Goal: Task Accomplishment & Management: Complete application form

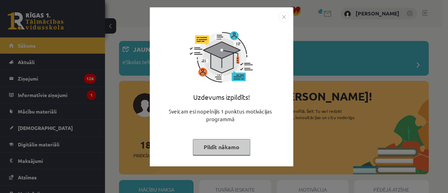
click at [251, 156] on div "Uzdevums izpildīts! Sveicam esi nopelnījis 1 punktus motivācijas programmā Pild…" at bounding box center [221, 92] width 135 height 140
drag, startPoint x: 236, startPoint y: 151, endPoint x: 233, endPoint y: 149, distance: 3.7
click at [235, 150] on button "Pildīt nākamo" at bounding box center [221, 147] width 57 height 16
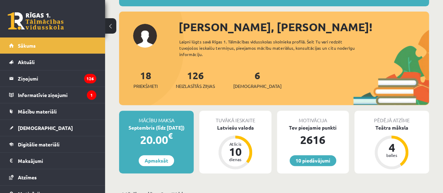
scroll to position [70, 0]
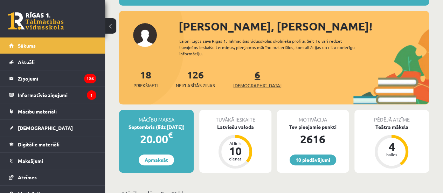
click at [247, 85] on span "[DEMOGRAPHIC_DATA]" at bounding box center [257, 85] width 48 height 7
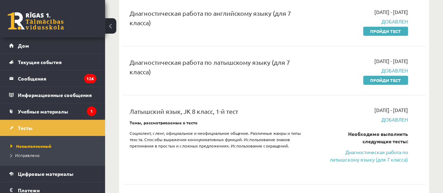
scroll to position [295, 0]
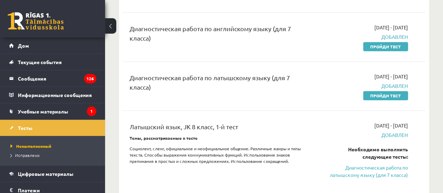
click at [307, 95] on div "Диагностическая работа по латышскому языку (для 7 класса)" at bounding box center [221, 84] width 182 height 22
click at [399, 106] on div "Диагностическая работа по латышскому языку (для 7 класса) 2025-09-01 - 2025-09-…" at bounding box center [274, 86] width 303 height 40
click at [396, 98] on font "Пройди тест" at bounding box center [385, 96] width 31 height 6
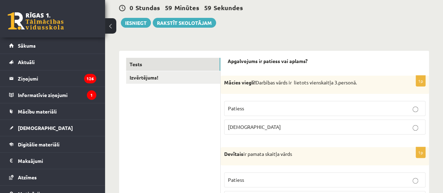
scroll to position [70, 0]
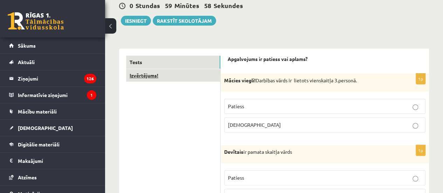
click at [204, 72] on link "Izvērtējums!" at bounding box center [173, 75] width 94 height 13
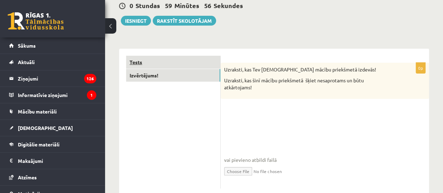
click at [175, 61] on link "Tests" at bounding box center [173, 62] width 94 height 13
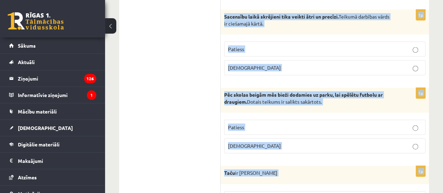
scroll to position [2144, 0]
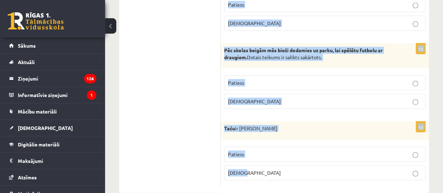
drag, startPoint x: 224, startPoint y: 54, endPoint x: 448, endPoint y: 209, distance: 271.9
copy form "Loremipsumd si ametcon adi elitse? 6d Eiusmo tempor! Incididu utlab et dolorem …"
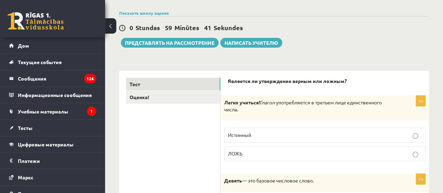
scroll to position [61, 0]
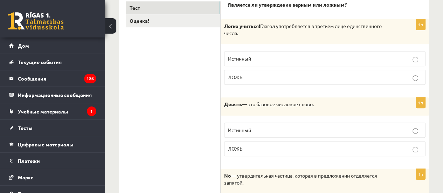
scroll to position [131, 0]
click at [298, 52] on label "Истинный" at bounding box center [324, 58] width 201 height 15
click at [267, 150] on p "ЛОЖЬ" at bounding box center [325, 148] width 194 height 7
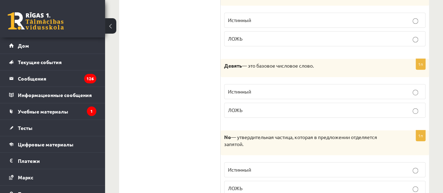
scroll to position [236, 0]
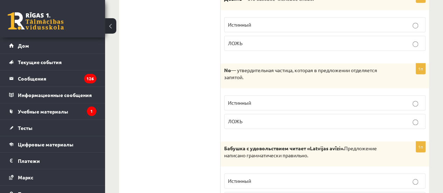
click at [248, 119] on p "ЛОЖЬ" at bounding box center [325, 121] width 194 height 7
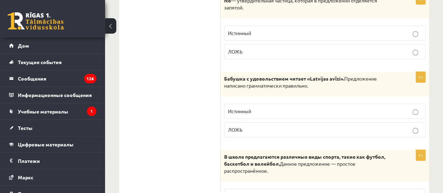
scroll to position [306, 0]
click at [263, 108] on p "Истинный" at bounding box center [325, 110] width 194 height 7
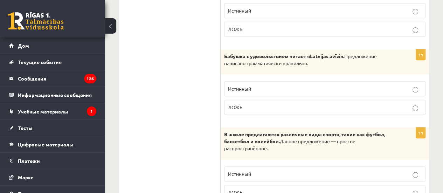
scroll to position [411, 0]
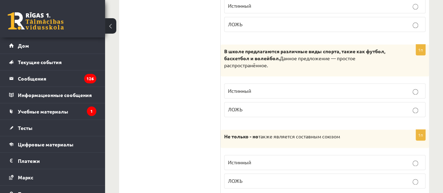
click at [285, 107] on p "ЛОЖЬ" at bounding box center [325, 109] width 194 height 7
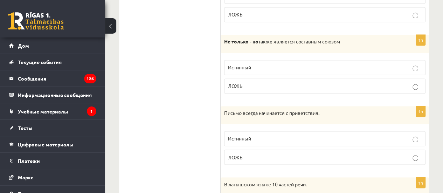
scroll to position [516, 0]
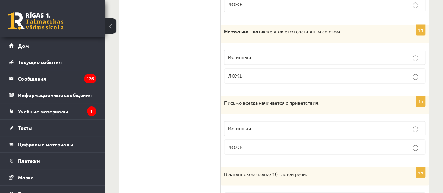
click at [291, 50] on label "Истинный" at bounding box center [324, 57] width 201 height 15
click at [272, 139] on label "ЛОЖЬ" at bounding box center [324, 146] width 201 height 15
click at [272, 127] on p "Истинный" at bounding box center [325, 128] width 194 height 7
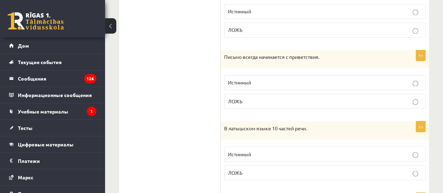
scroll to position [586, 0]
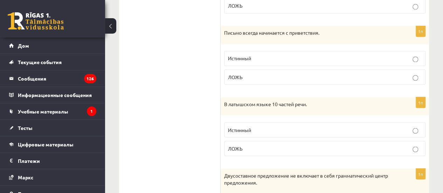
click at [264, 128] on p "Истинный" at bounding box center [325, 129] width 194 height 7
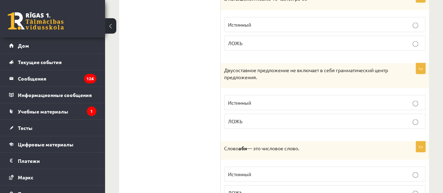
click at [247, 99] on font "Истинный" at bounding box center [239, 102] width 23 height 6
click at [264, 176] on label "Истинный" at bounding box center [324, 174] width 201 height 15
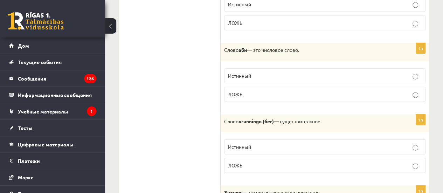
scroll to position [796, 0]
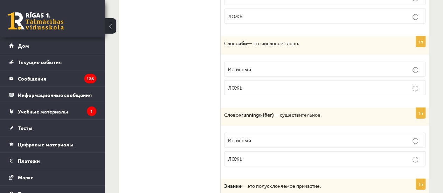
click at [239, 139] on label "Истинный" at bounding box center [324, 140] width 201 height 15
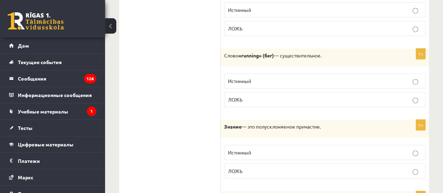
scroll to position [866, 0]
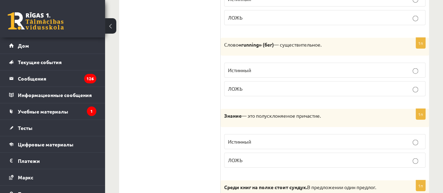
click at [248, 138] on font "Истинный" at bounding box center [239, 141] width 23 height 6
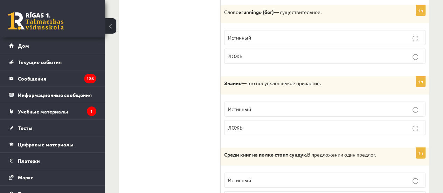
scroll to position [971, 0]
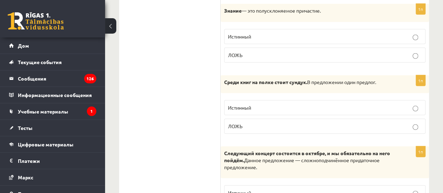
click at [274, 100] on label "Истинный" at bounding box center [324, 107] width 201 height 15
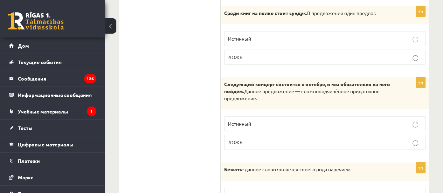
scroll to position [1041, 0]
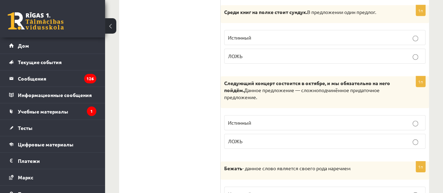
click at [247, 138] on p "ЛОЖЬ" at bounding box center [325, 141] width 194 height 7
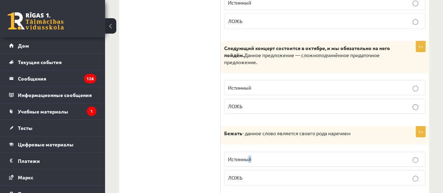
click at [250, 156] on font "Истинный" at bounding box center [239, 159] width 23 height 6
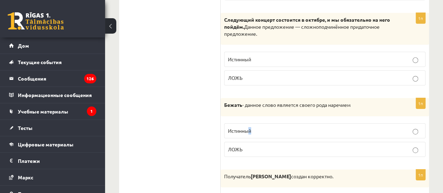
scroll to position [1146, 0]
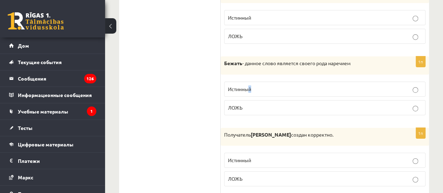
click at [256, 85] on p "Истинный" at bounding box center [325, 88] width 194 height 7
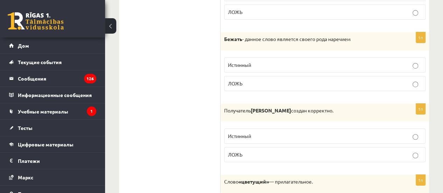
scroll to position [1181, 0]
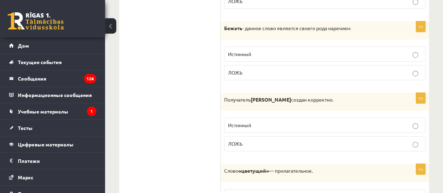
click at [264, 124] on label "Истинный" at bounding box center [324, 125] width 201 height 15
click at [262, 140] on p "ЛОЖЬ" at bounding box center [325, 143] width 194 height 7
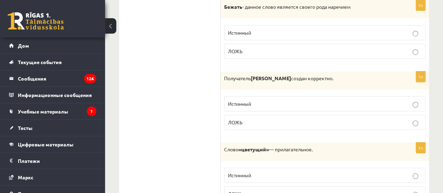
scroll to position [1251, 0]
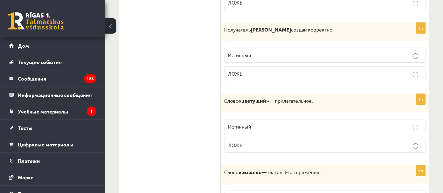
click at [274, 123] on p "Истинный" at bounding box center [325, 126] width 194 height 7
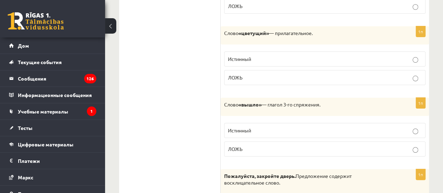
scroll to position [1321, 0]
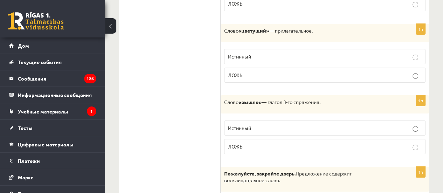
click at [256, 143] on p "ЛОЖЬ" at bounding box center [325, 146] width 194 height 7
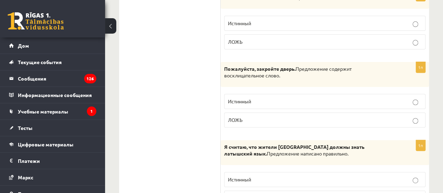
scroll to position [1426, 0]
click at [276, 116] on p "ЛОЖЬ" at bounding box center [325, 119] width 194 height 7
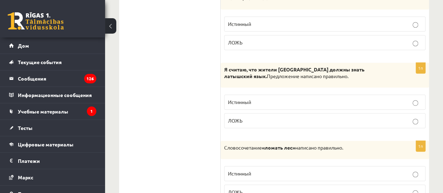
scroll to position [1531, 0]
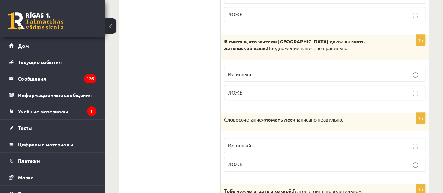
click at [237, 89] on font "ЛОЖЬ" at bounding box center [235, 92] width 15 height 6
click at [297, 142] on p "Истинный" at bounding box center [325, 145] width 194 height 7
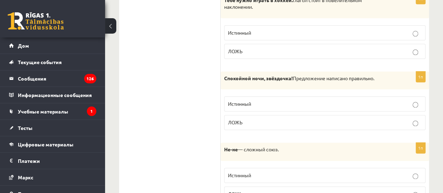
scroll to position [1706, 0]
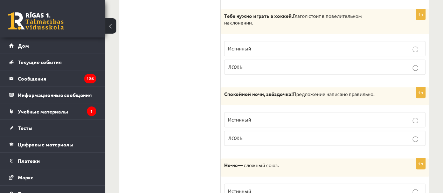
click at [234, 64] on font "ЛОЖЬ" at bounding box center [235, 67] width 15 height 6
click at [258, 138] on div "1п Спокойной ночи, звёздочка! Предложение написано правильно. Истинный ЛОЖЬ" at bounding box center [325, 119] width 208 height 64
click at [258, 135] on label "ЛОЖЬ" at bounding box center [324, 138] width 201 height 15
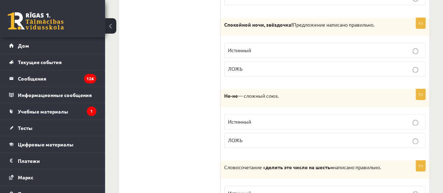
scroll to position [1776, 0]
click at [243, 113] on label "Истинный" at bounding box center [324, 120] width 201 height 15
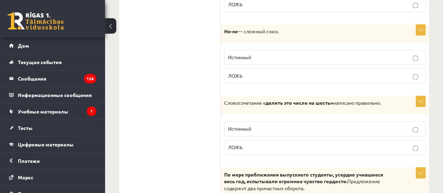
scroll to position [1881, 0]
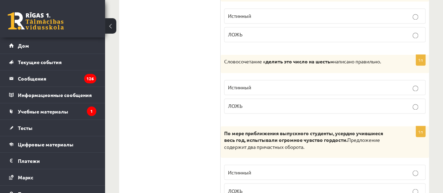
click at [273, 61] on div "1п Словосочетание « делить это число на шесть» написано правильно. Истинный ЛОЖЬ" at bounding box center [325, 87] width 208 height 64
click at [267, 80] on label "Истинный" at bounding box center [324, 87] width 201 height 15
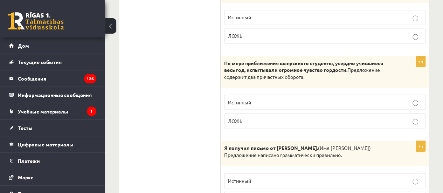
click at [251, 113] on label "ЛОЖЬ" at bounding box center [324, 120] width 201 height 15
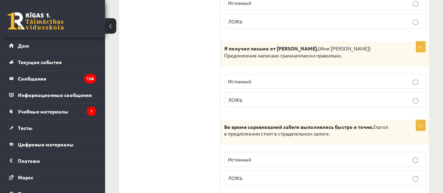
scroll to position [2056, 0]
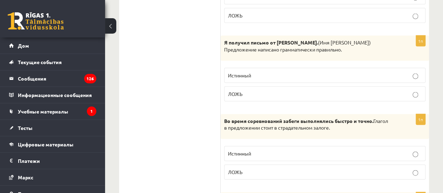
click at [305, 90] on p "ЛОЖЬ" at bounding box center [325, 93] width 194 height 7
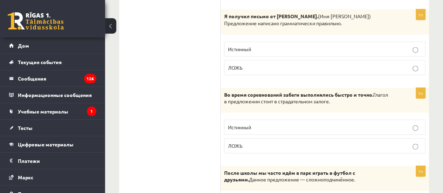
scroll to position [2126, 0]
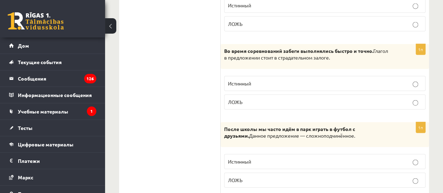
click at [293, 98] on p "ЛОЖЬ" at bounding box center [325, 101] width 194 height 7
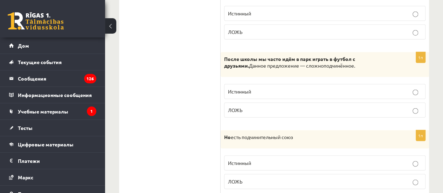
click at [280, 106] on p "ЛОЖЬ" at bounding box center [325, 109] width 194 height 7
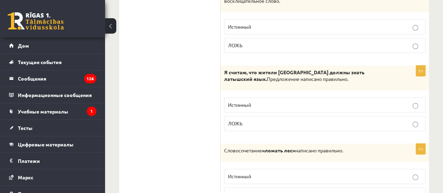
scroll to position [1505, 0]
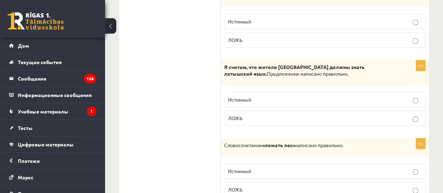
click at [253, 186] on p "ЛОЖЬ" at bounding box center [325, 189] width 194 height 7
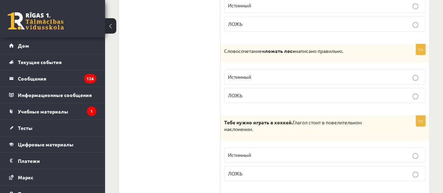
scroll to position [1610, 0]
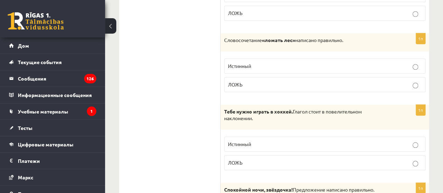
click at [249, 141] on font "Истинный" at bounding box center [239, 144] width 23 height 6
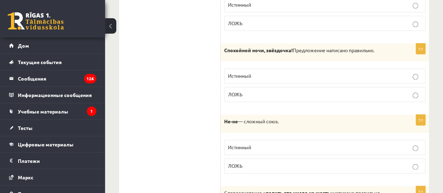
scroll to position [1750, 0]
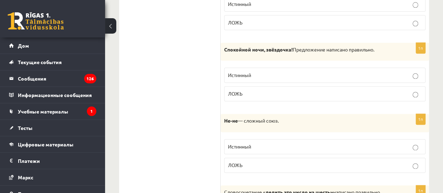
click at [241, 162] on font "ЛОЖЬ" at bounding box center [235, 165] width 15 height 6
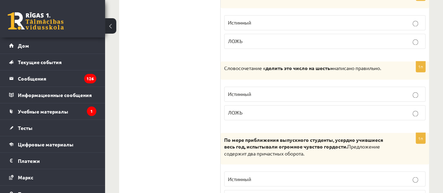
scroll to position [1890, 0]
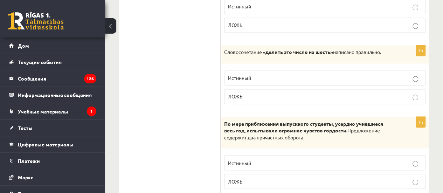
click at [254, 159] on p "Истинный" at bounding box center [325, 162] width 194 height 7
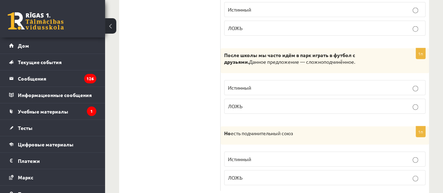
scroll to position [2205, 0]
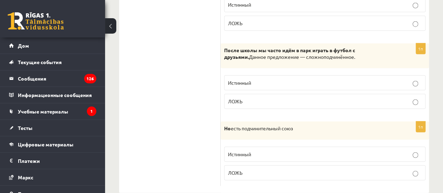
click at [299, 169] on p "ЛОЖЬ" at bounding box center [325, 172] width 194 height 7
drag, startPoint x: 193, startPoint y: 151, endPoint x: 183, endPoint y: 130, distance: 23.3
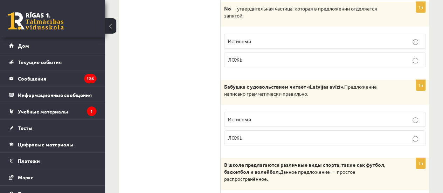
scroll to position [0, 0]
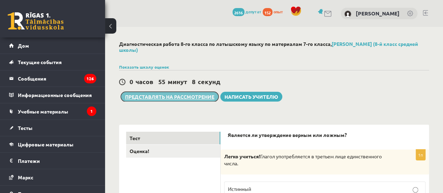
click at [193, 96] on font "Представлять на рассмотрение" at bounding box center [169, 96] width 89 height 6
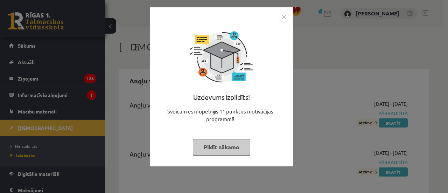
click at [221, 109] on div "Sveicam esi nopelnījis 11 punktus motivācijas programmā" at bounding box center [221, 117] width 135 height 21
click at [200, 151] on button "Pildīt nākamo" at bounding box center [221, 147] width 57 height 16
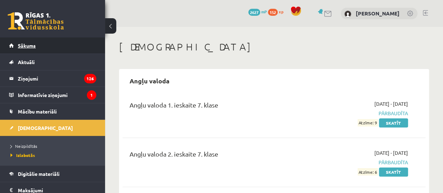
click at [60, 37] on div "0 Dāvanas 2627 mP 152 xp" at bounding box center [52, 18] width 105 height 37
click at [60, 46] on link "Sākums" at bounding box center [52, 45] width 87 height 16
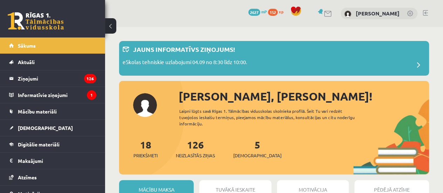
click at [408, 16] on link at bounding box center [410, 14] width 7 height 7
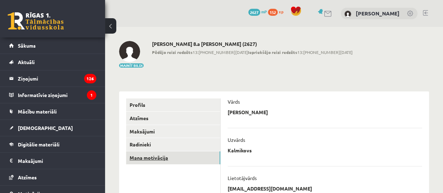
click at [154, 154] on link "Mana motivācija" at bounding box center [173, 157] width 94 height 13
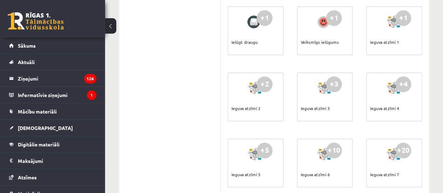
scroll to position [280, 0]
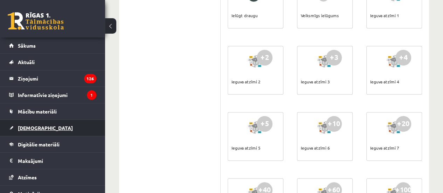
click at [64, 121] on link "[DEMOGRAPHIC_DATA]" at bounding box center [52, 128] width 87 height 16
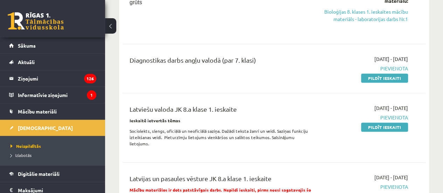
scroll to position [245, 0]
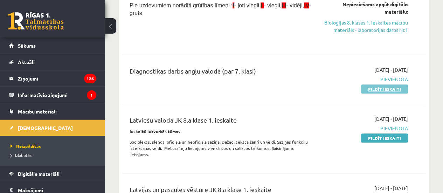
click at [374, 91] on link "Pildīt ieskaiti" at bounding box center [384, 88] width 47 height 9
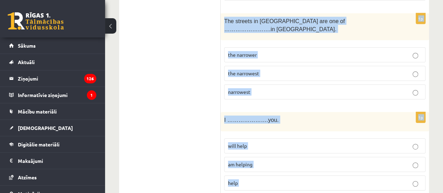
scroll to position [2586, 0]
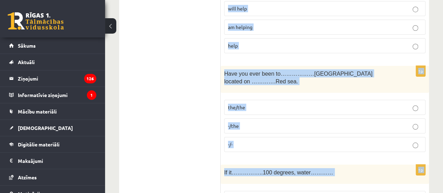
drag, startPoint x: 221, startPoint y: 105, endPoint x: 399, endPoint y: 209, distance: 206.0
copy form "………Loremip dolor si ………ametcon adipi el ………seddo. eiu/tem/inc - /utl/etd mag/al…"
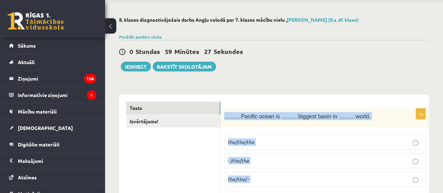
scroll to position [35, 0]
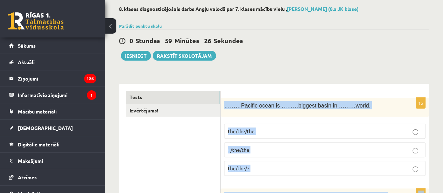
click at [250, 131] on span "the/the/the" at bounding box center [241, 131] width 27 height 6
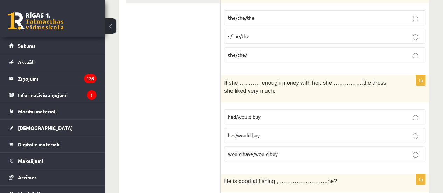
scroll to position [175, 0]
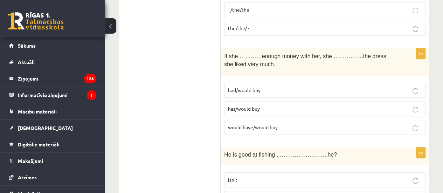
click at [264, 91] on p "had/would buy" at bounding box center [325, 89] width 194 height 7
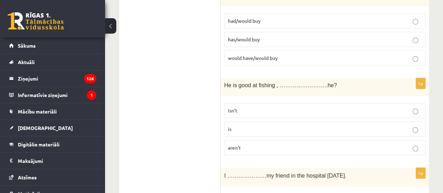
scroll to position [245, 0]
click at [245, 102] on label "isn’t" at bounding box center [324, 109] width 201 height 15
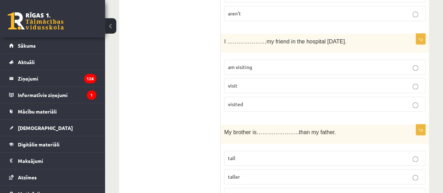
scroll to position [385, 0]
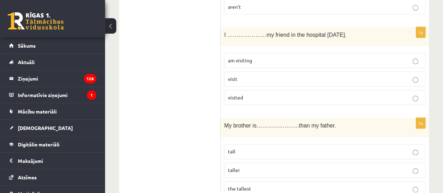
click at [241, 63] on label "am visiting" at bounding box center [324, 60] width 201 height 15
click at [256, 162] on label "taller" at bounding box center [324, 169] width 201 height 15
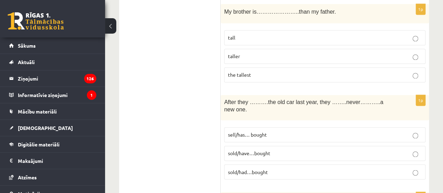
scroll to position [525, 0]
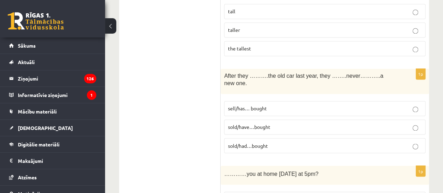
click at [265, 124] on span "sold/have…bought" at bounding box center [249, 127] width 42 height 6
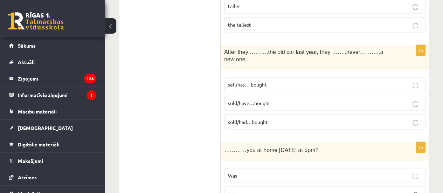
scroll to position [595, 0]
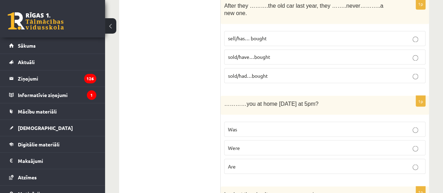
click at [239, 140] on label "Were" at bounding box center [324, 147] width 201 height 15
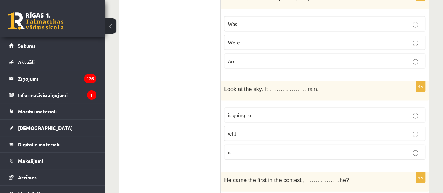
click at [250, 112] on span "is going to" at bounding box center [239, 115] width 23 height 6
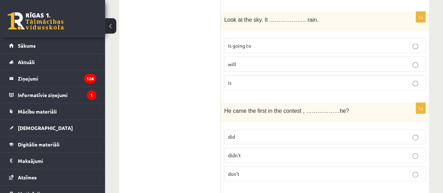
scroll to position [770, 0]
click at [246, 151] on p "didn’t" at bounding box center [325, 154] width 194 height 7
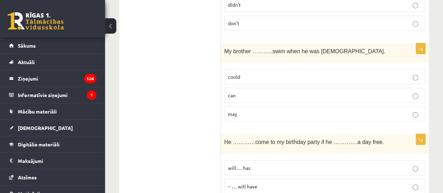
scroll to position [945, 0]
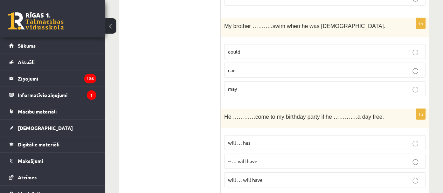
click at [265, 139] on p "will … has" at bounding box center [325, 142] width 194 height 7
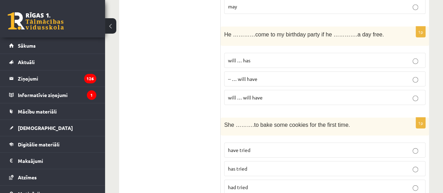
scroll to position [1050, 0]
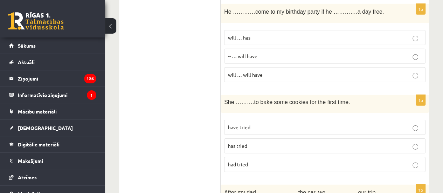
click at [242, 142] on p "has tried" at bounding box center [325, 145] width 194 height 7
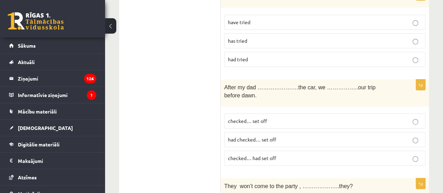
scroll to position [1225, 0]
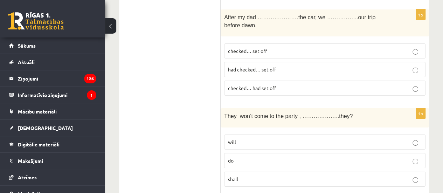
click at [251, 66] on span "had checked… set off" at bounding box center [252, 69] width 48 height 6
click at [232, 139] on span "will" at bounding box center [232, 142] width 8 height 6
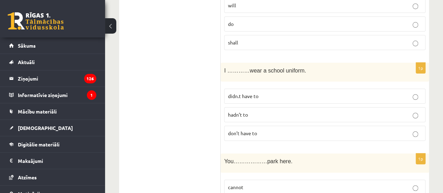
scroll to position [1365, 0]
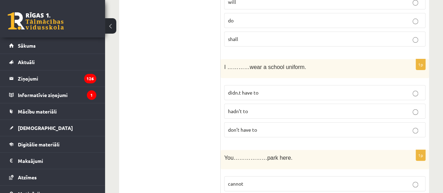
click at [225, 112] on fieldset "didn.t have to hadn’t to don’t have to" at bounding box center [324, 111] width 201 height 58
click at [228, 126] on span "don’t have to" at bounding box center [242, 129] width 29 height 6
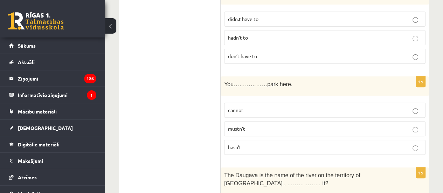
scroll to position [1470, 0]
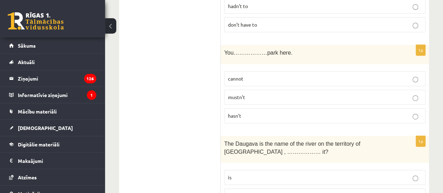
click at [300, 93] on p "mustn’t" at bounding box center [325, 96] width 194 height 7
click at [251, 188] on label "isn’t" at bounding box center [324, 195] width 201 height 15
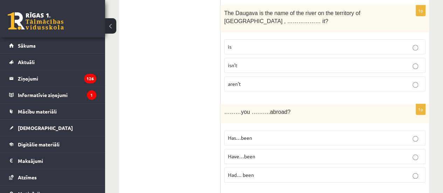
scroll to position [1610, 0]
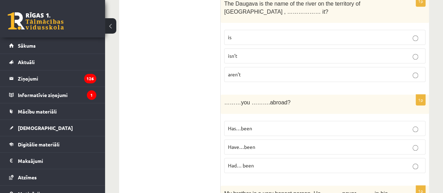
click at [267, 117] on fieldset "Has…been Have…been Had… been" at bounding box center [324, 146] width 201 height 58
click at [264, 143] on p "Have…been" at bounding box center [325, 146] width 194 height 7
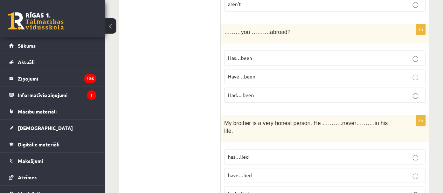
scroll to position [1750, 0]
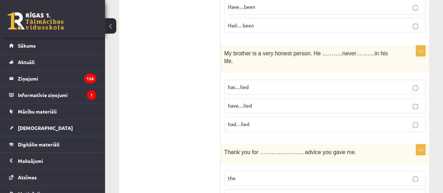
click at [263, 83] on p "has…lied" at bounding box center [325, 86] width 194 height 7
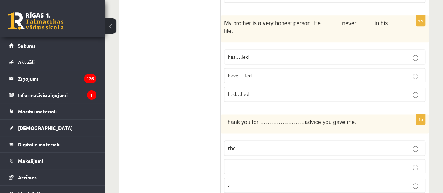
scroll to position [1820, 0]
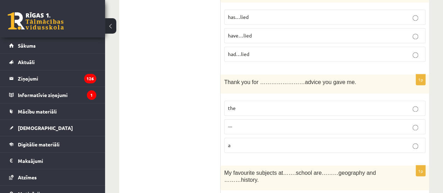
click at [239, 119] on label "---" at bounding box center [324, 126] width 201 height 15
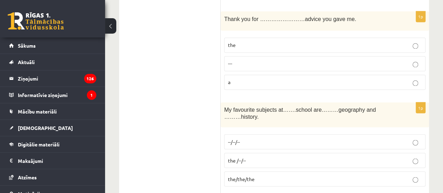
scroll to position [1855, 0]
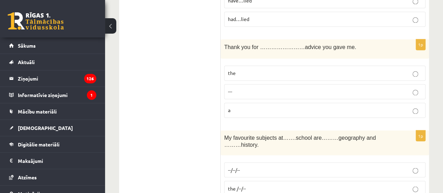
click at [286, 159] on fieldset "--/--/-- the /--/-- the/the/the" at bounding box center [324, 188] width 201 height 58
click at [294, 166] on p "--/--/--" at bounding box center [325, 169] width 194 height 7
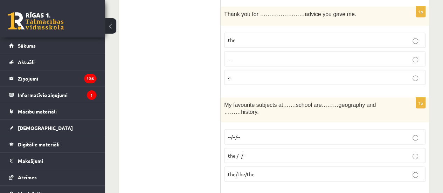
scroll to position [1960, 0]
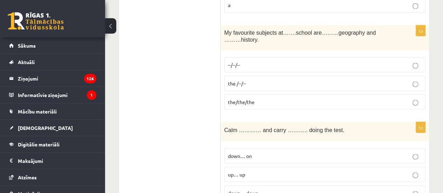
click at [283, 152] on p "down… on" at bounding box center [325, 155] width 194 height 7
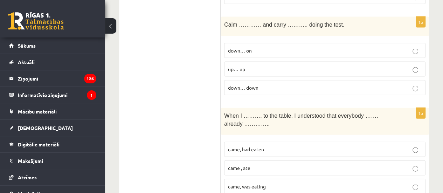
click at [269, 146] on p "came, had eaten" at bounding box center [325, 149] width 194 height 7
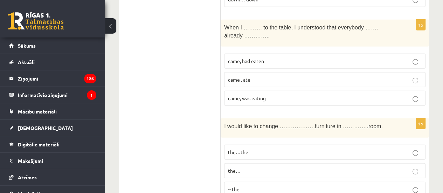
scroll to position [2170, 0]
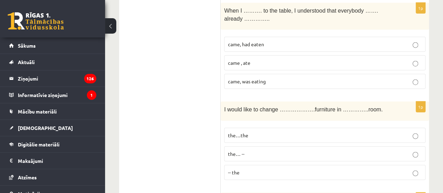
click at [256, 132] on p "the…the" at bounding box center [325, 135] width 194 height 7
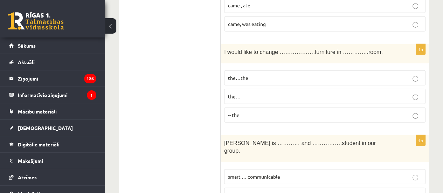
scroll to position [2276, 0]
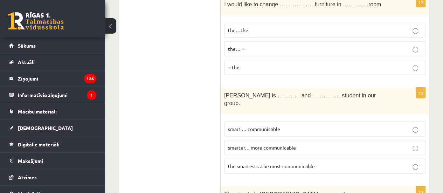
click at [256, 159] on label "the smartest…the most communicable" at bounding box center [324, 166] width 201 height 15
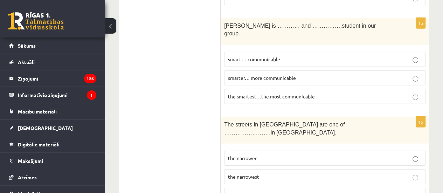
scroll to position [2346, 0]
click at [235, 173] on span "the narrowest" at bounding box center [243, 176] width 31 height 6
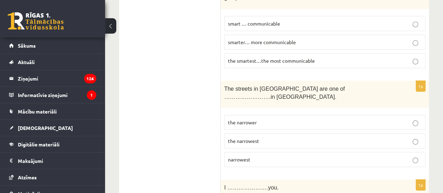
scroll to position [2416, 0]
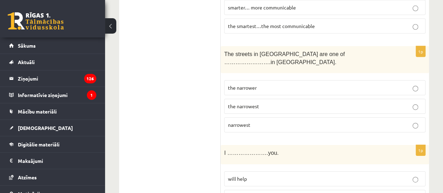
click at [242, 175] on span "will help" at bounding box center [237, 178] width 19 height 6
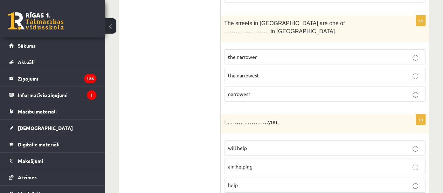
scroll to position [2486, 0]
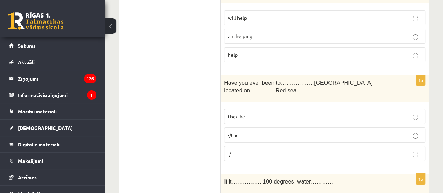
scroll to position [2586, 0]
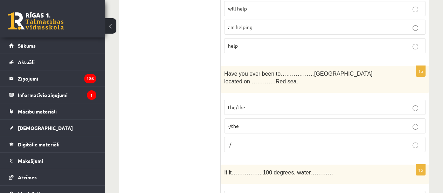
drag, startPoint x: 187, startPoint y: 180, endPoint x: 187, endPoint y: 58, distance: 121.1
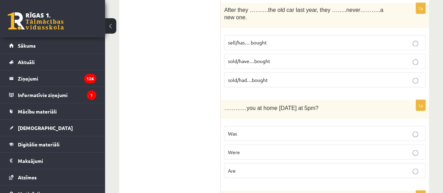
scroll to position [0, 0]
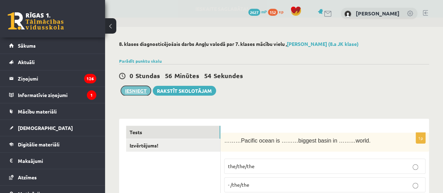
click at [128, 92] on button "Iesniegt" at bounding box center [136, 91] width 30 height 10
click at [146, 90] on button "Iesniegt" at bounding box center [136, 91] width 30 height 10
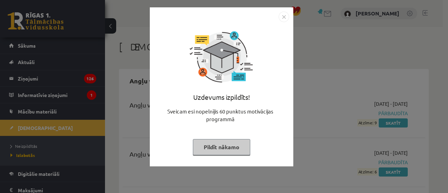
click at [207, 151] on button "Pildīt nākamo" at bounding box center [221, 147] width 57 height 16
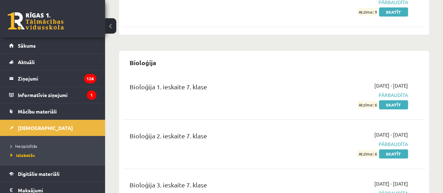
scroll to position [385, 0]
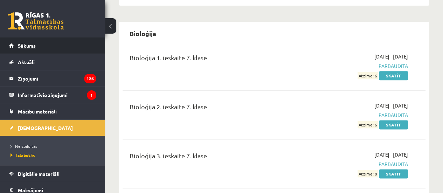
click at [9, 48] on link "Sākums" at bounding box center [52, 45] width 87 height 16
